Goal: Information Seeking & Learning: Learn about a topic

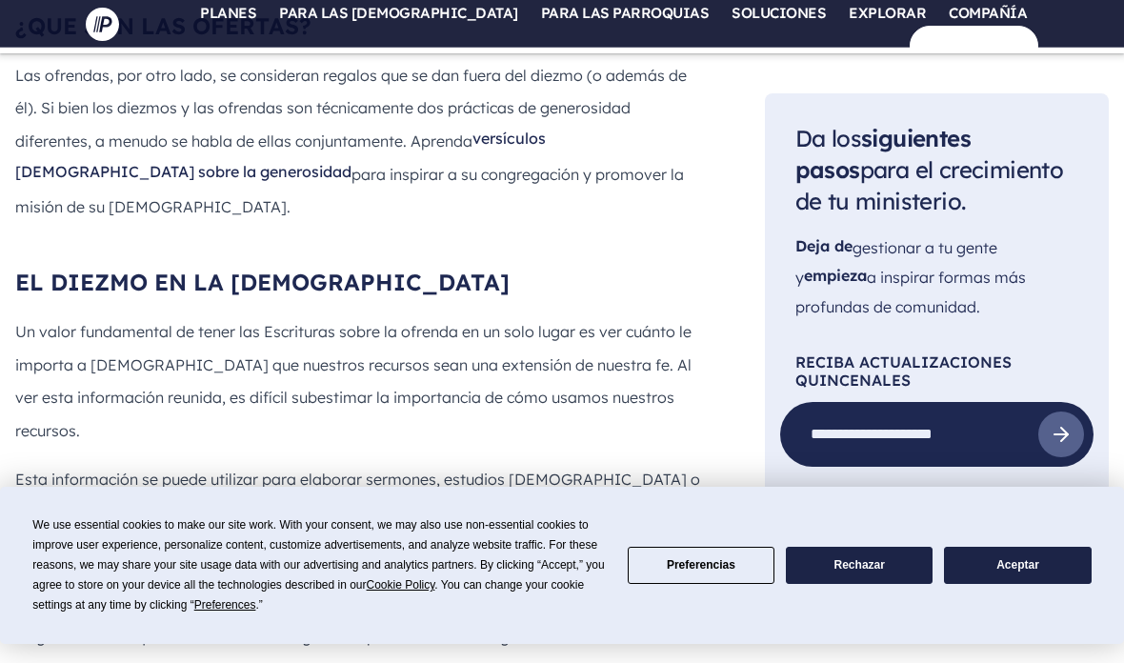
scroll to position [3625, 0]
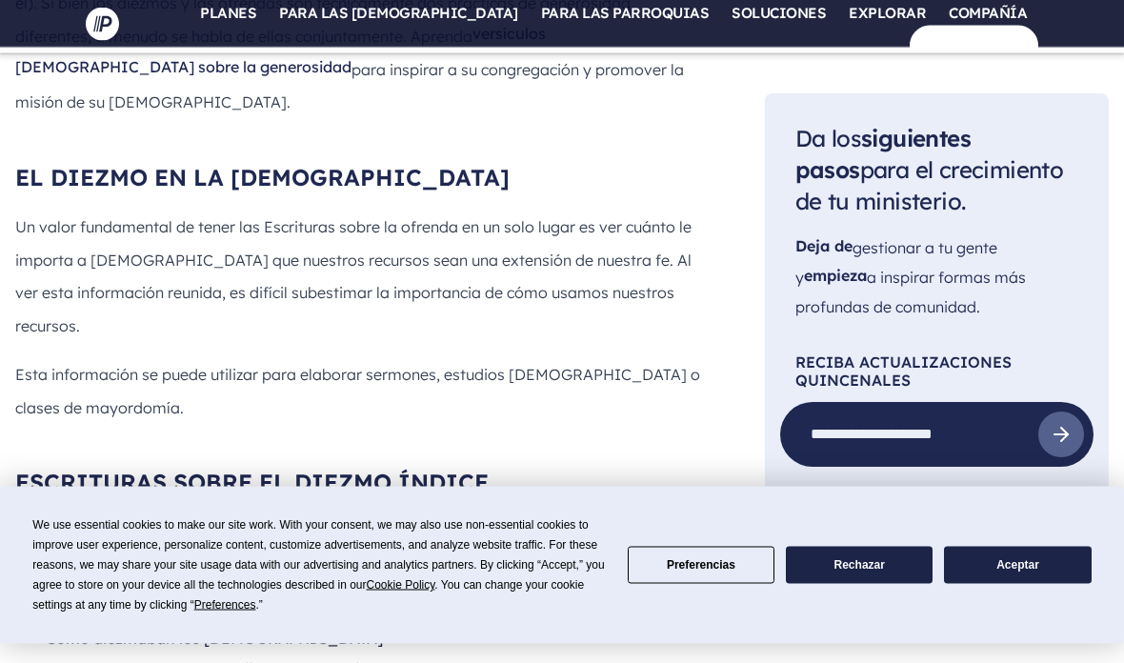
scroll to position [3726, 0]
click at [288, 599] on font "Lo que dijo [PERSON_NAME] acerca del diezmo" at bounding box center [222, 608] width 353 height 19
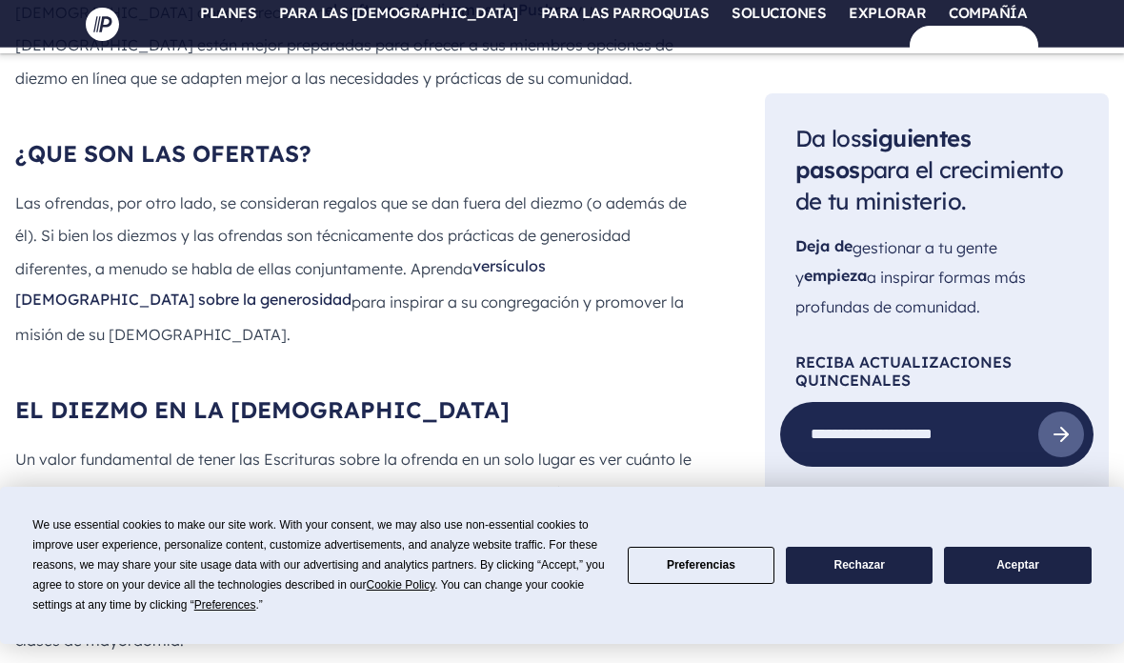
scroll to position [3496, 0]
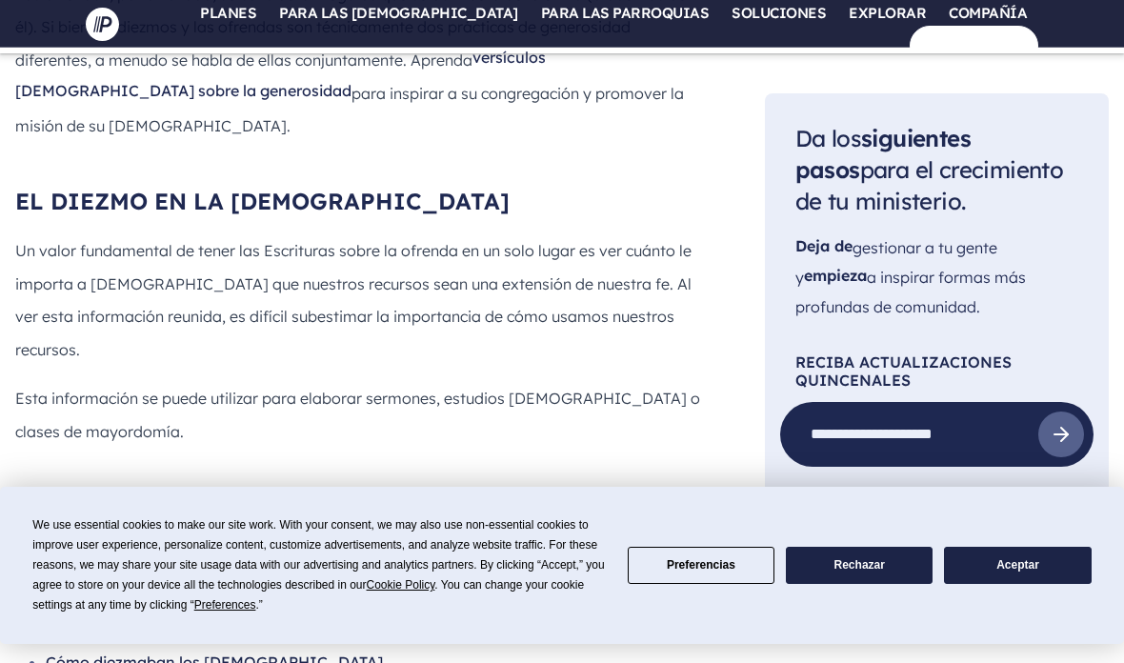
scroll to position [3703, 0]
click at [291, 622] on font "Lo que dijo [PERSON_NAME] acerca del diezmo" at bounding box center [222, 631] width 353 height 19
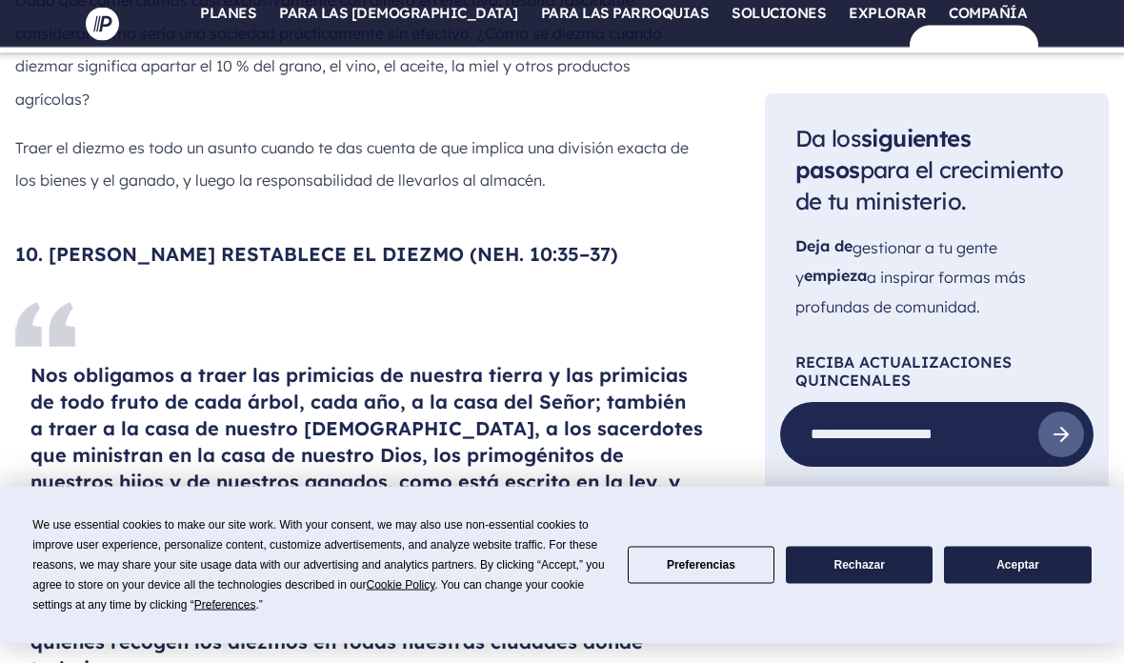
scroll to position [10973, 0]
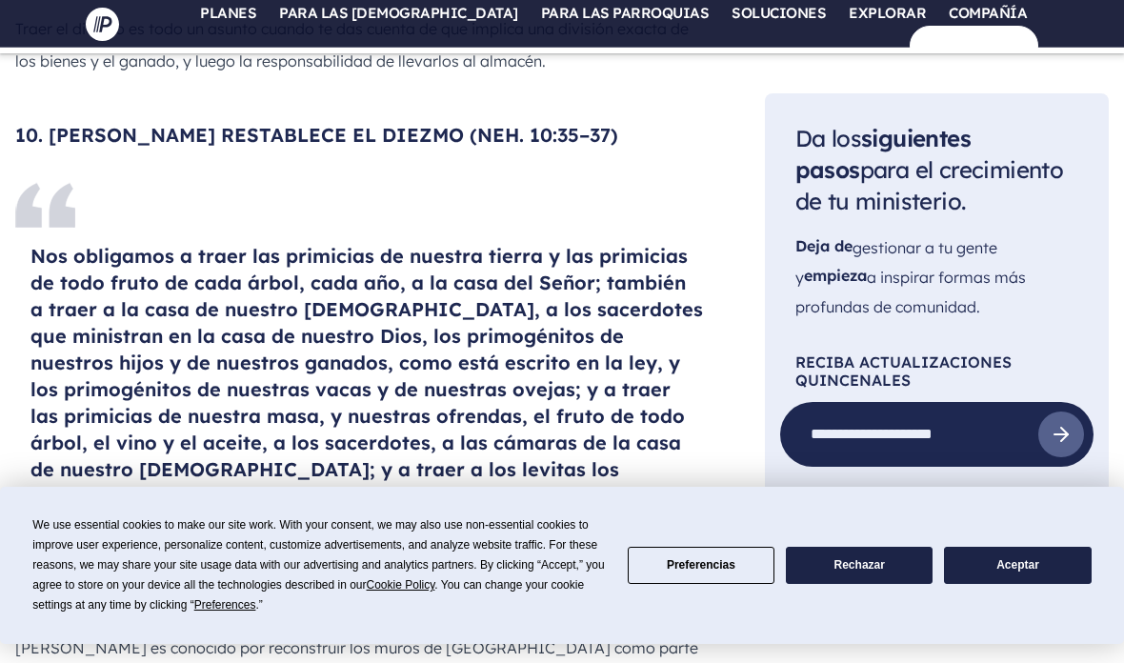
scroll to position [11095, 0]
